Goal: Navigation & Orientation: Find specific page/section

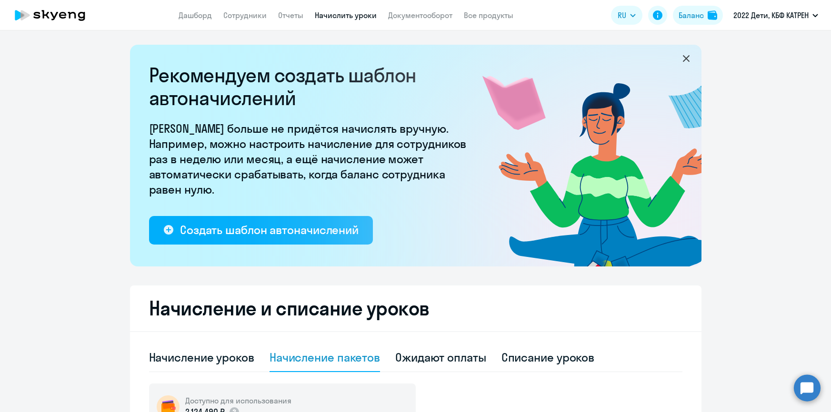
select select "50"
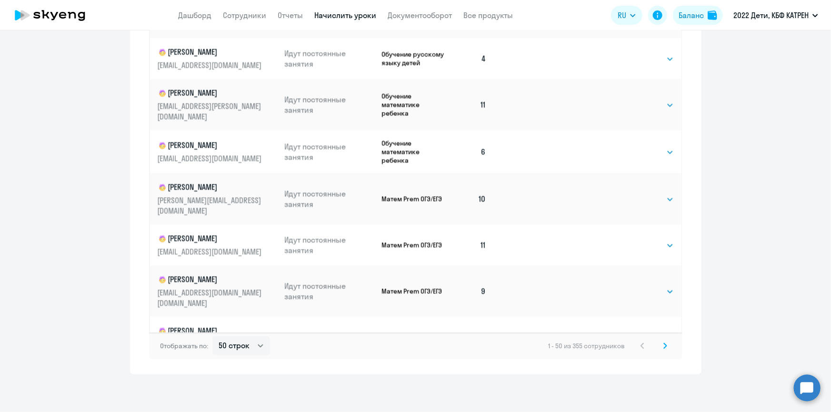
click at [806, 392] on circle at bounding box center [807, 388] width 27 height 27
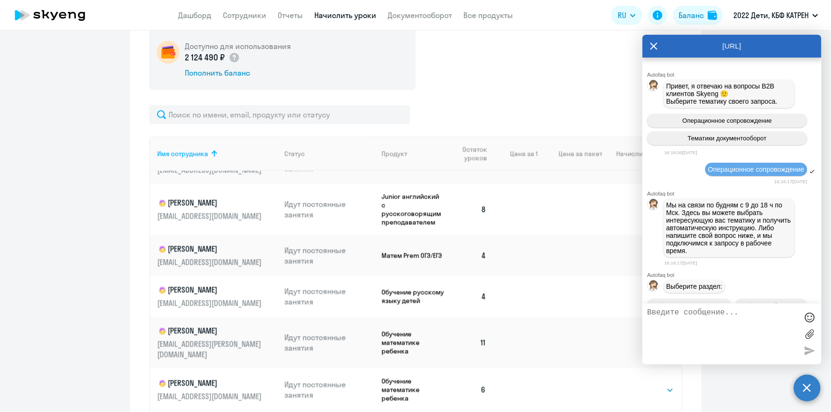
scroll to position [160, 0]
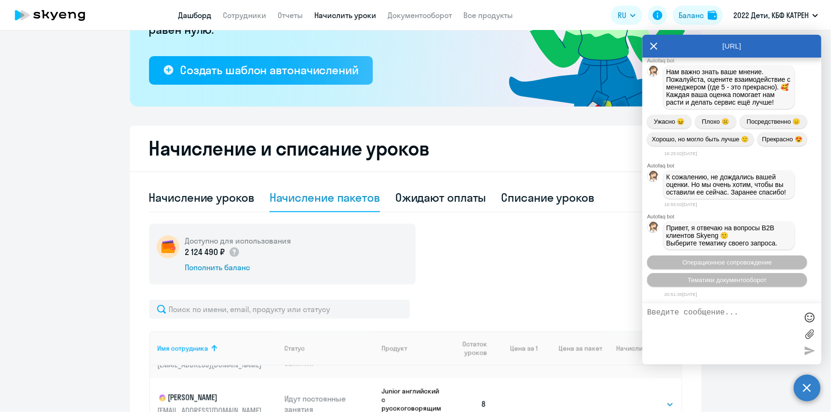
click at [185, 12] on link "Дашборд" at bounding box center [195, 15] width 33 height 10
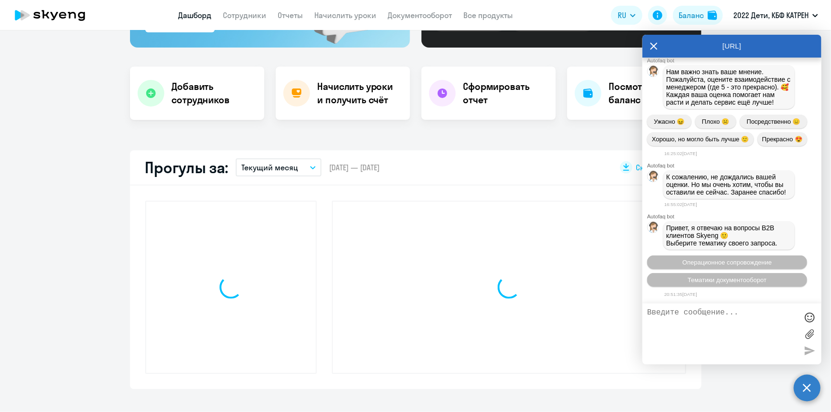
scroll to position [227, 0]
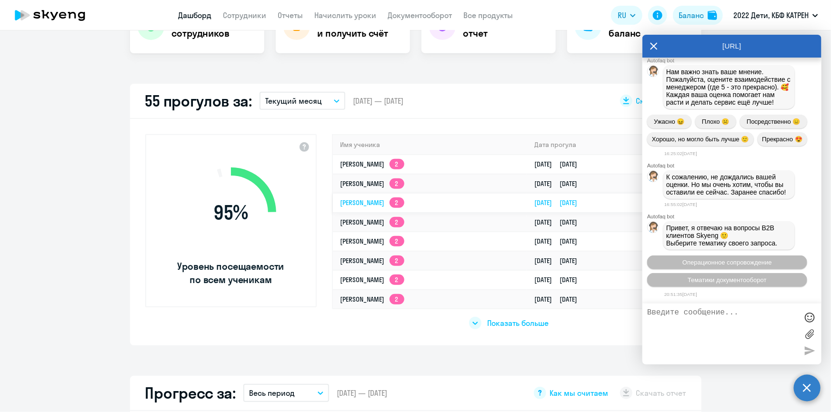
drag, startPoint x: 653, startPoint y: 45, endPoint x: 511, endPoint y: 202, distance: 211.4
click at [652, 45] on icon at bounding box center [653, 46] width 7 height 7
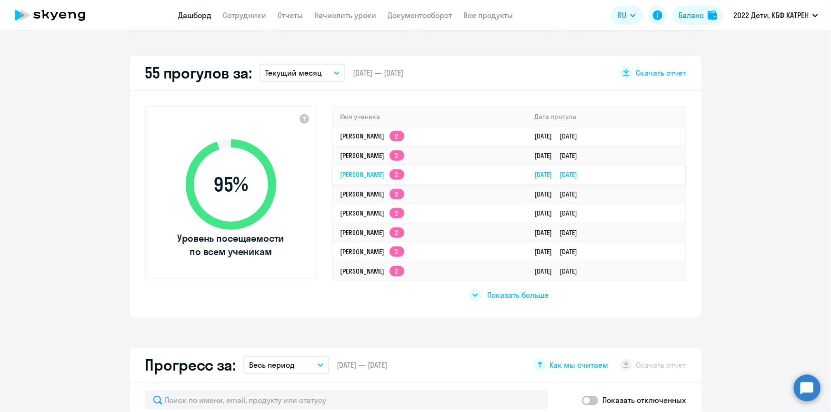
scroll to position [270, 0]
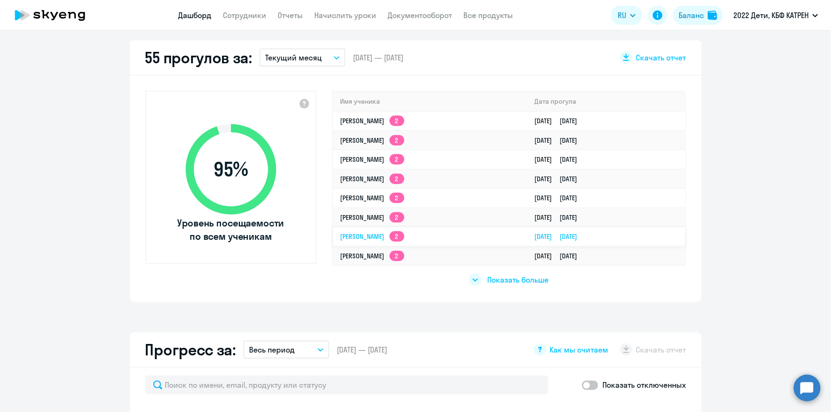
select select "30"
click at [498, 281] on span "Показать больше" at bounding box center [517, 280] width 61 height 10
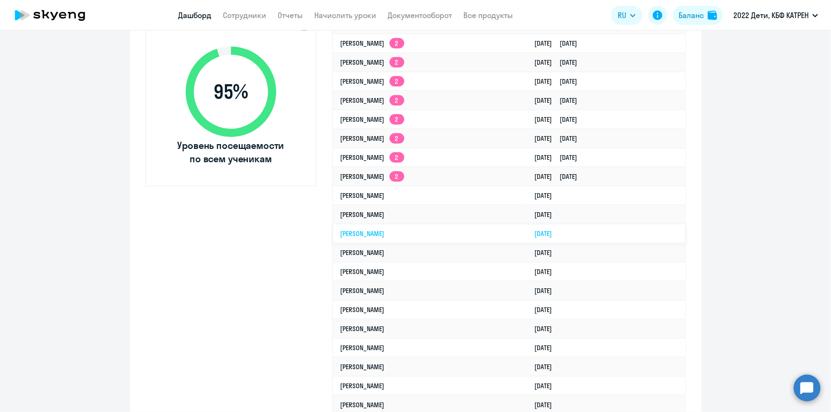
scroll to position [357, 0]
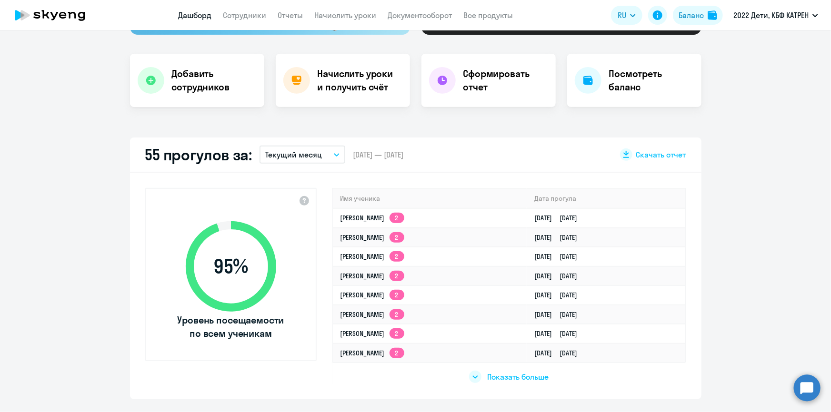
scroll to position [216, 0]
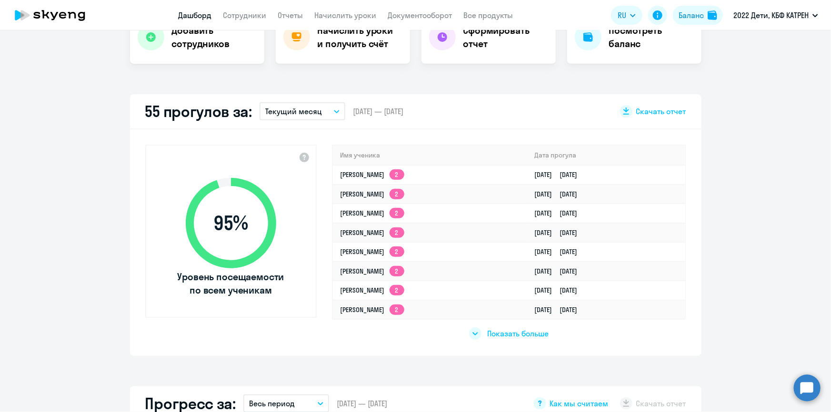
click at [513, 333] on span "Показать больше" at bounding box center [517, 333] width 61 height 10
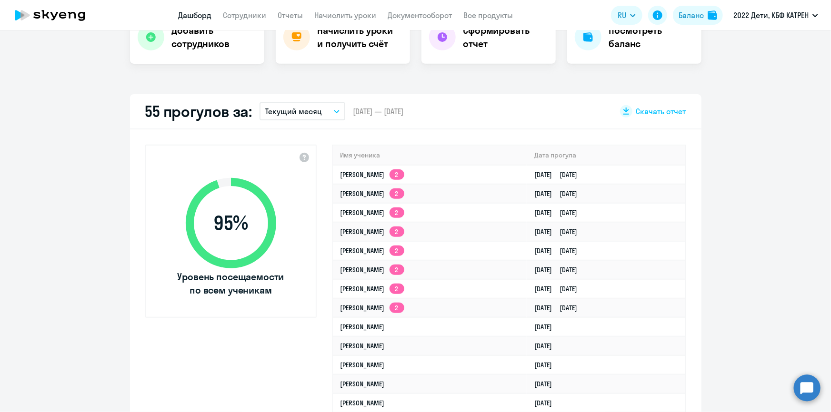
select select "30"
